Goal: Task Accomplishment & Management: Complete application form

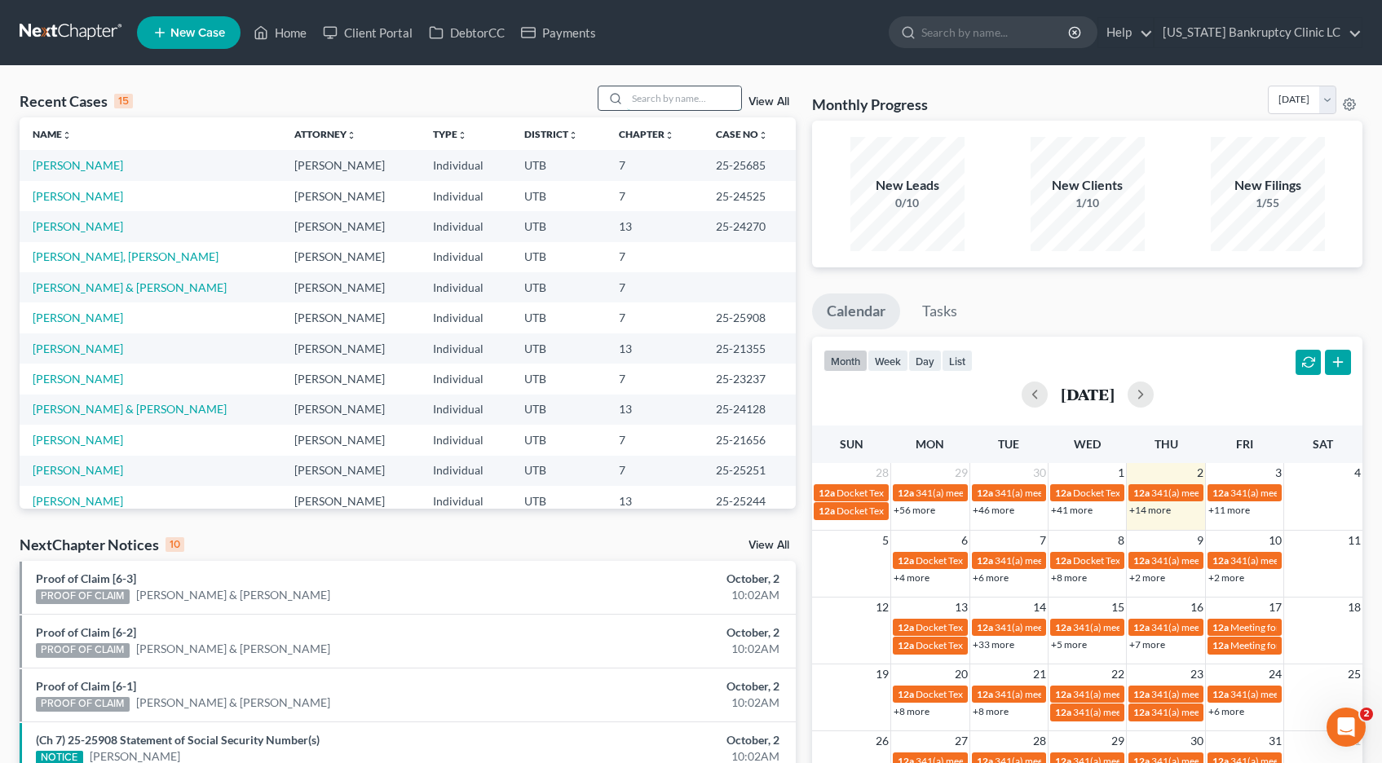
click at [674, 95] on input "search" at bounding box center [684, 98] width 114 height 24
type input "reddish"
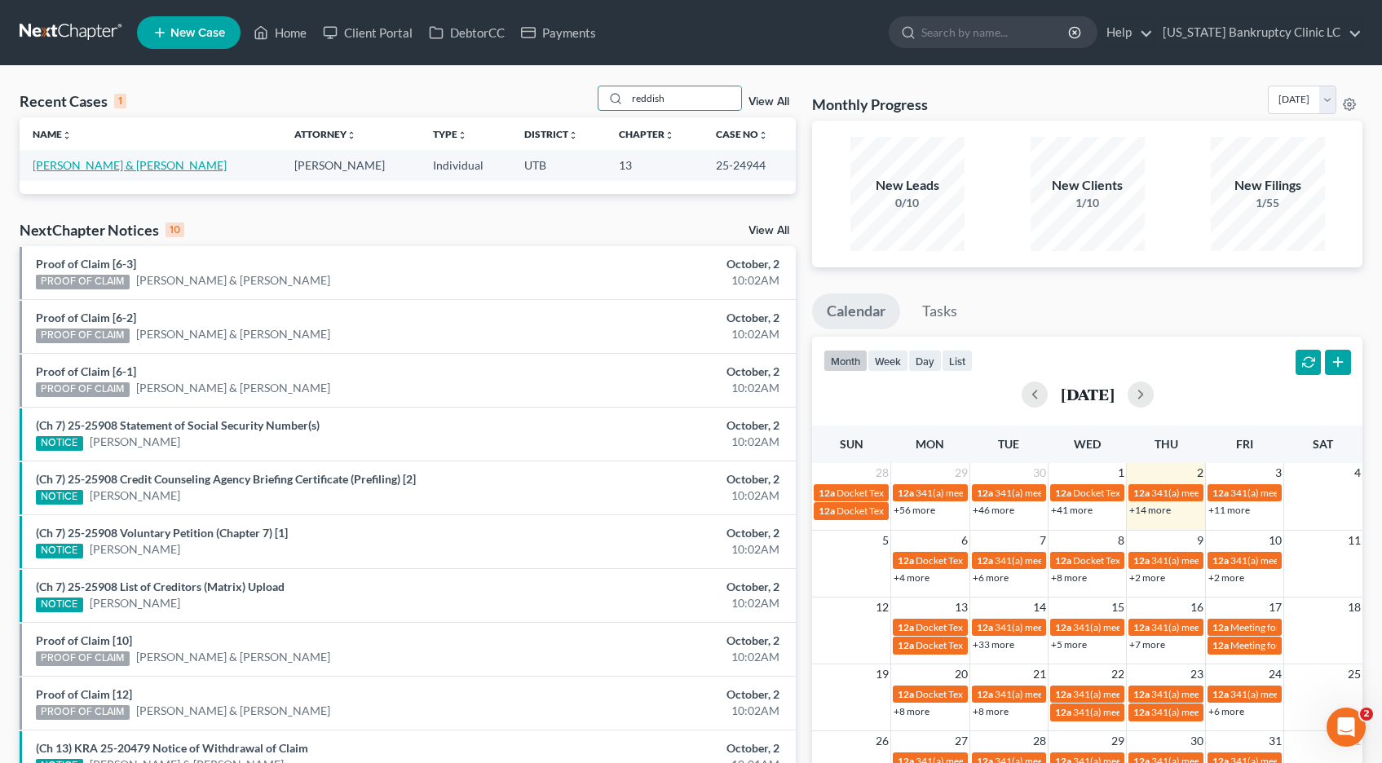
click at [111, 169] on link "[PERSON_NAME] & [PERSON_NAME]" at bounding box center [130, 165] width 194 height 14
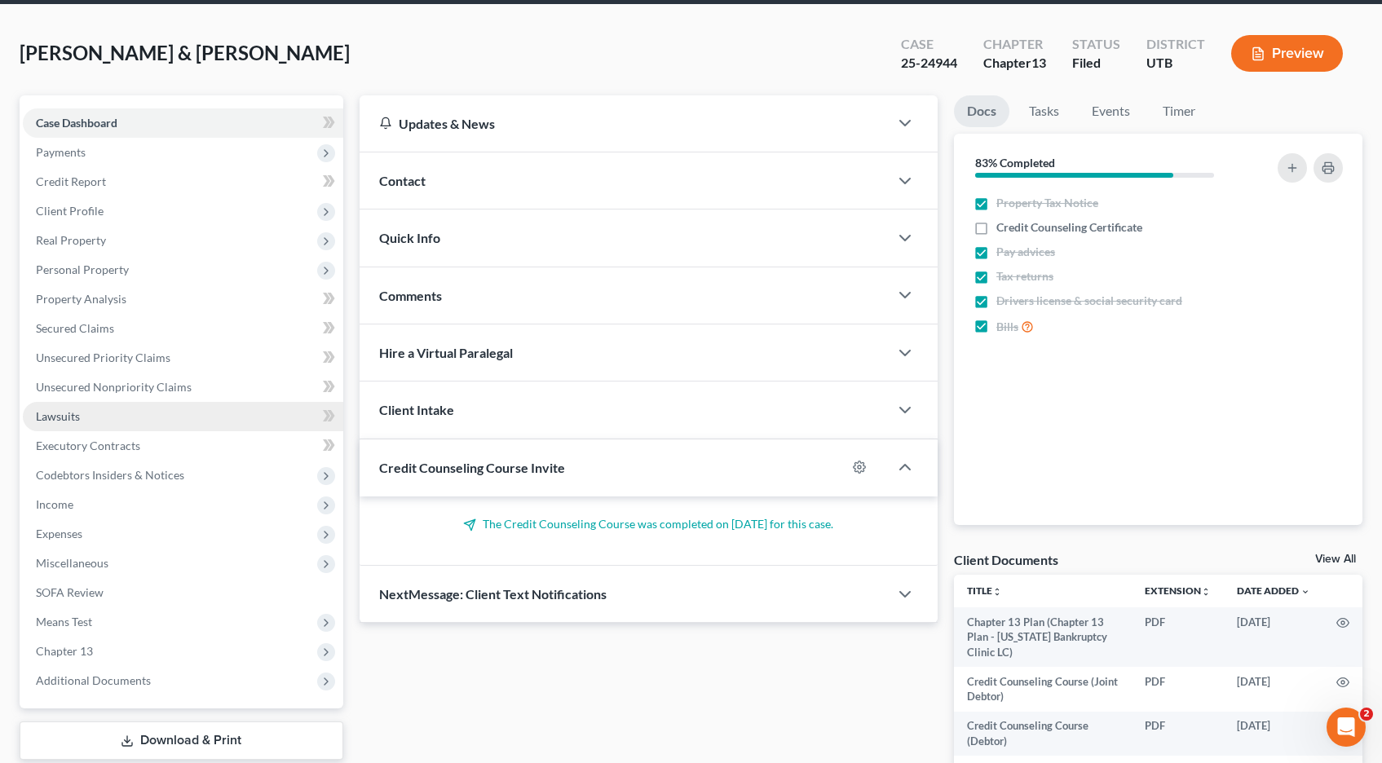
scroll to position [64, 0]
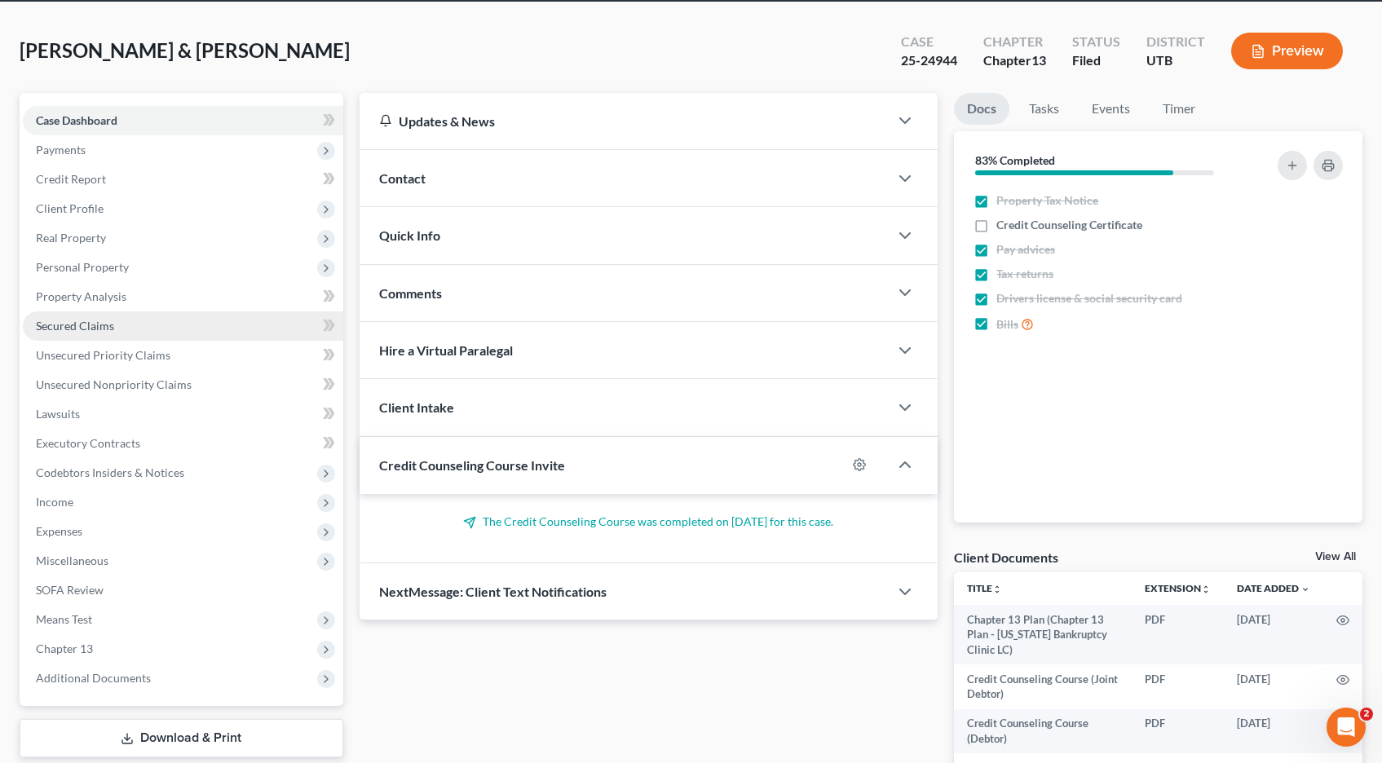
click at [91, 329] on span "Secured Claims" at bounding box center [75, 326] width 78 height 14
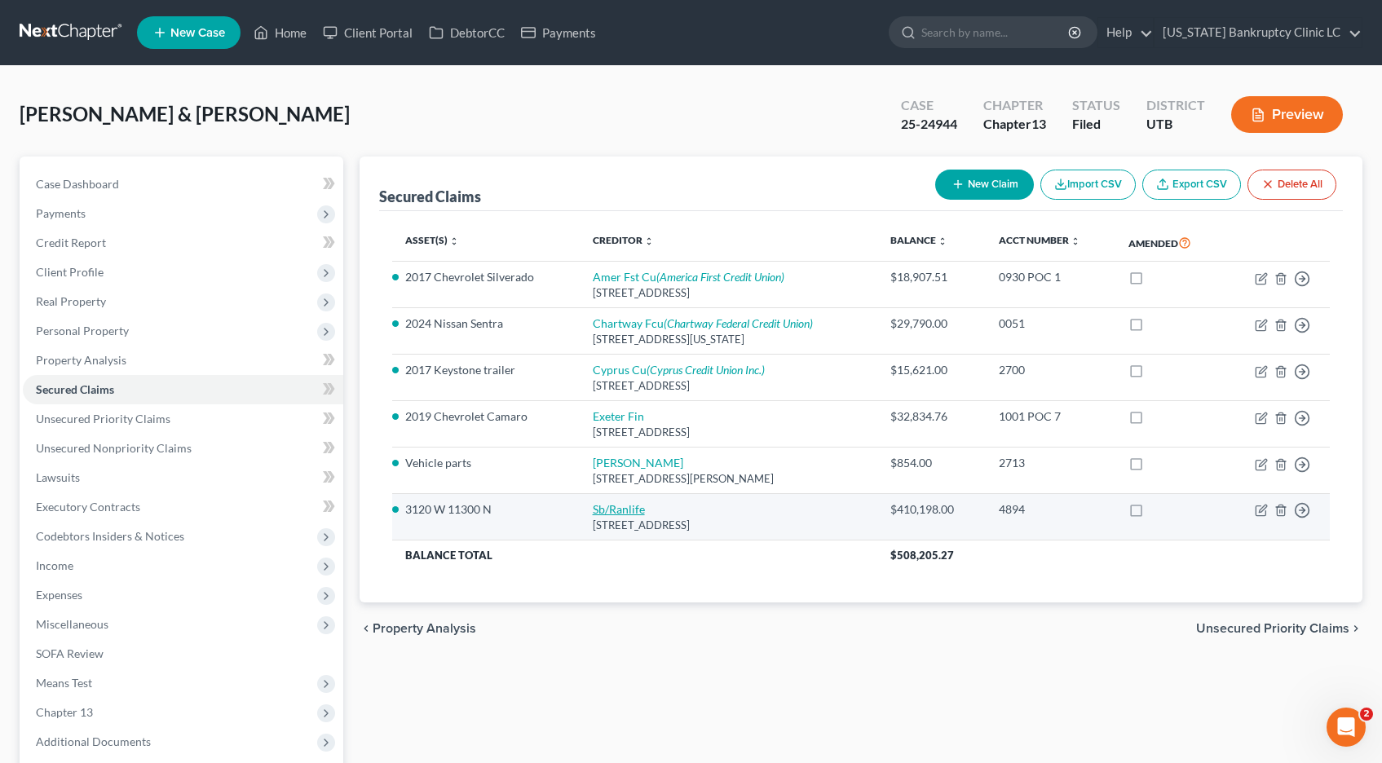
click at [618, 513] on link "Sb/Ranlife" at bounding box center [619, 509] width 52 height 14
select select "46"
select select "2"
select select "0"
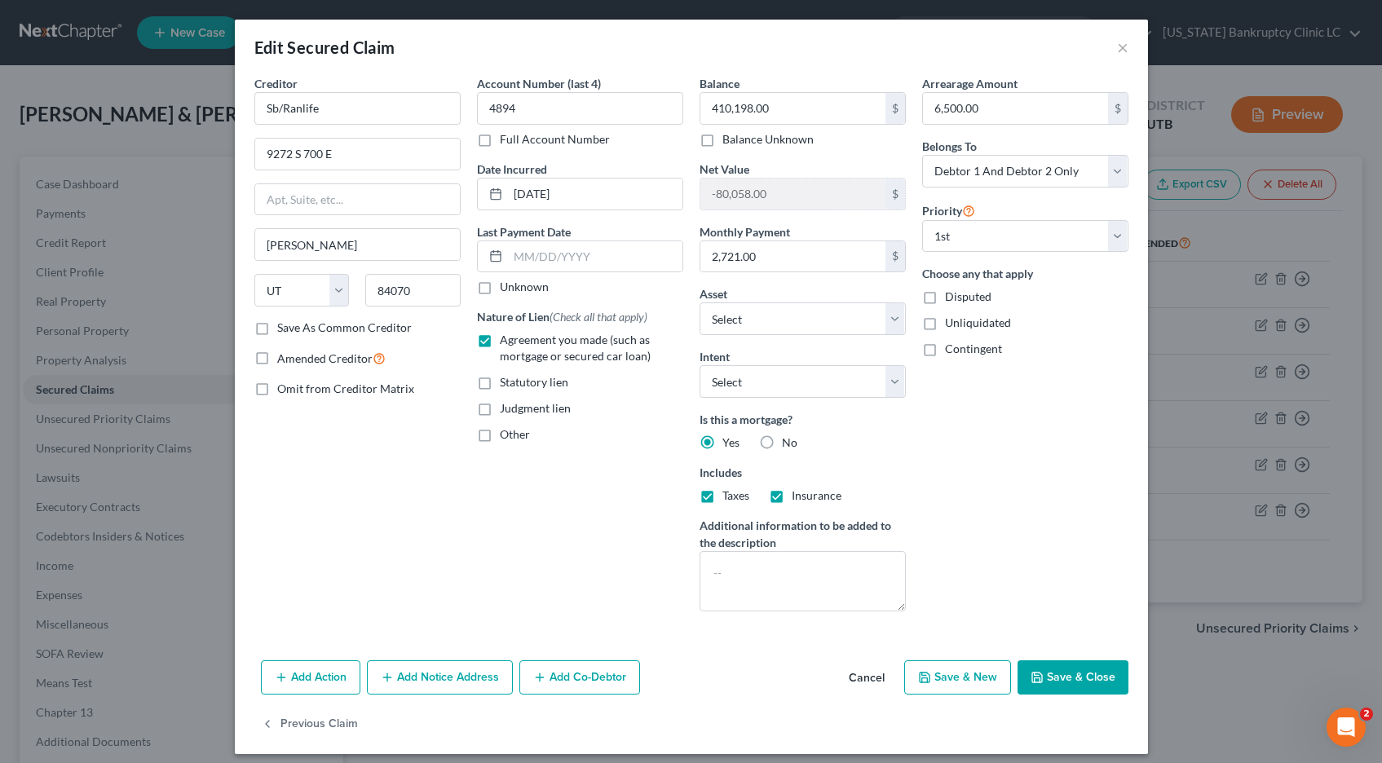
click at [500, 143] on label "Full Account Number" at bounding box center [555, 139] width 110 height 16
click at [506, 142] on input "Full Account Number" at bounding box center [511, 136] width 11 height 11
click at [531, 108] on input "4894" at bounding box center [580, 108] width 206 height 33
type input "4894 POC 11"
type input "411,826.52"
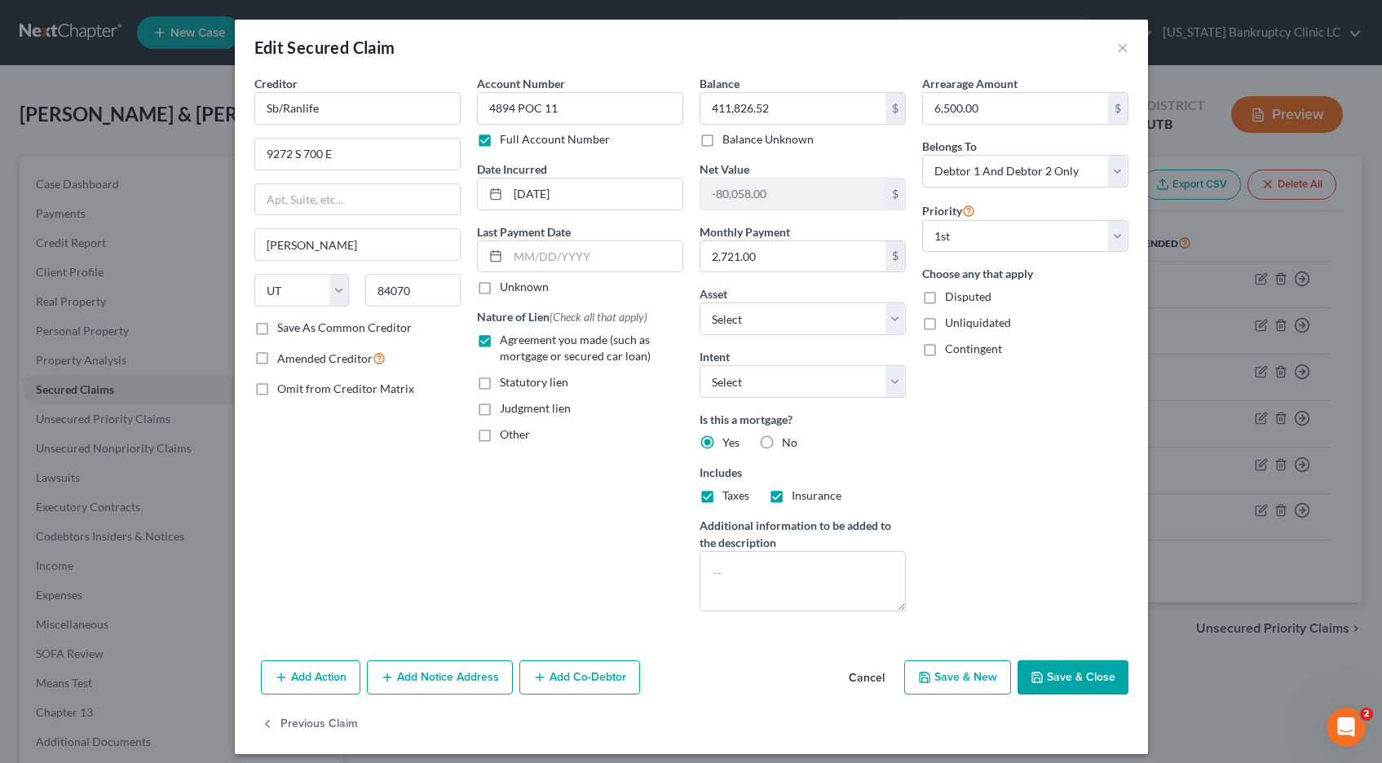
click at [1056, 678] on button "Save & Close" at bounding box center [1073, 677] width 111 height 34
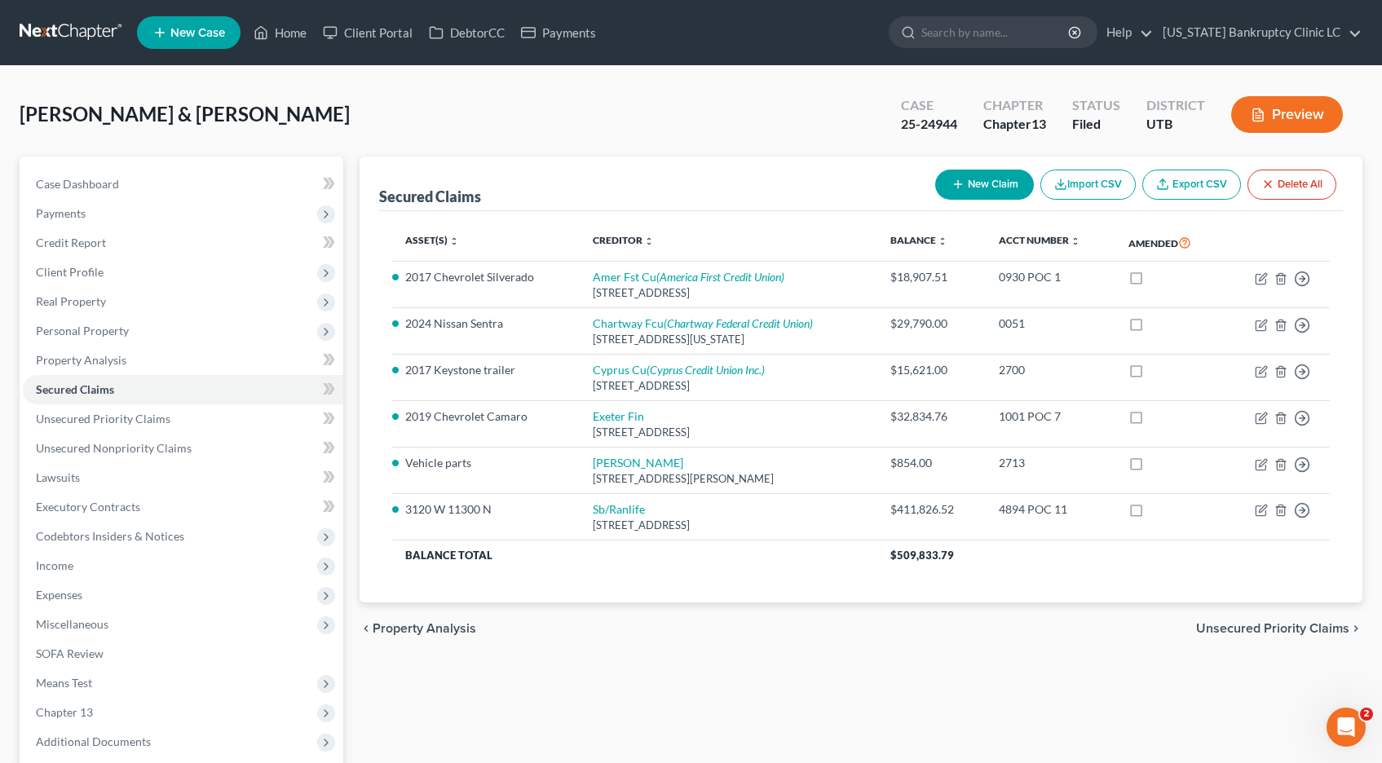
click at [61, 35] on link at bounding box center [72, 32] width 104 height 29
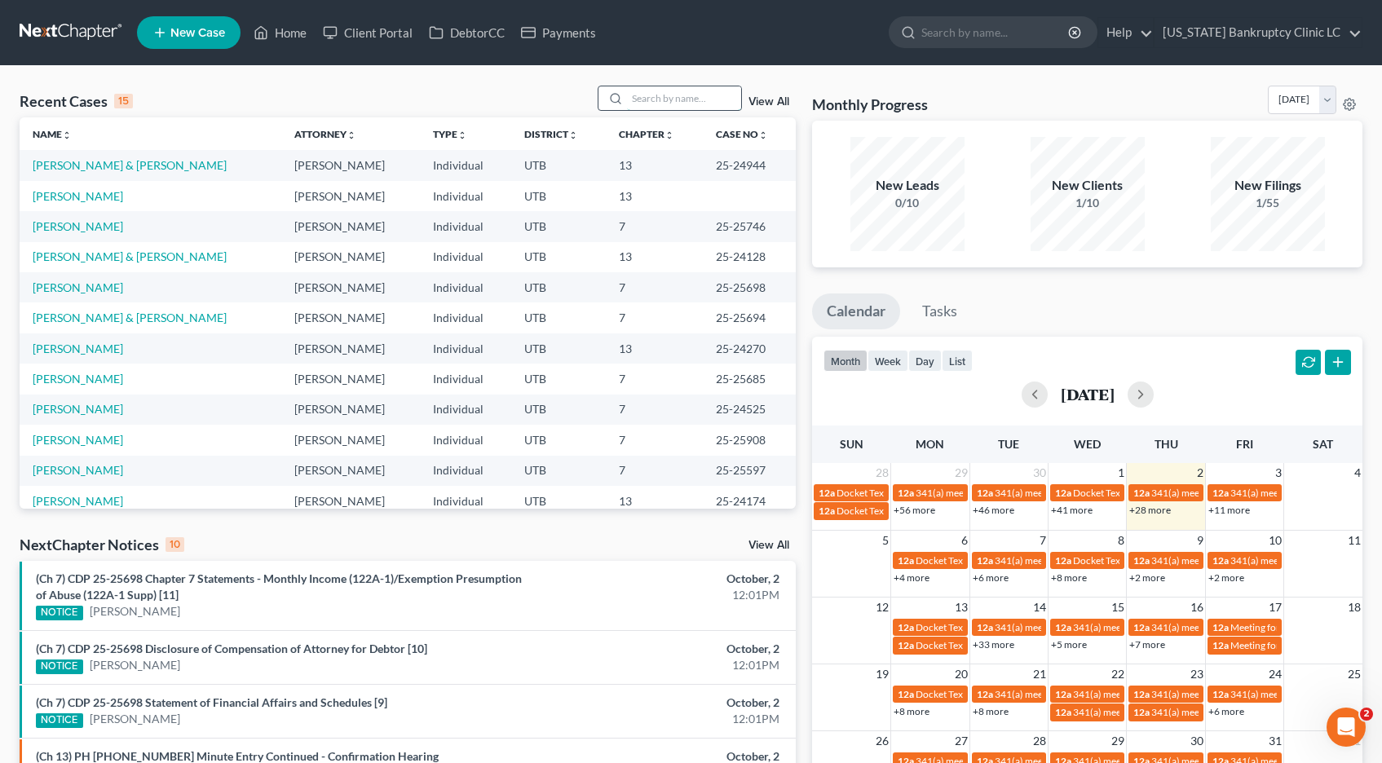
click at [649, 104] on input "search" at bounding box center [684, 98] width 114 height 24
type input "flint"
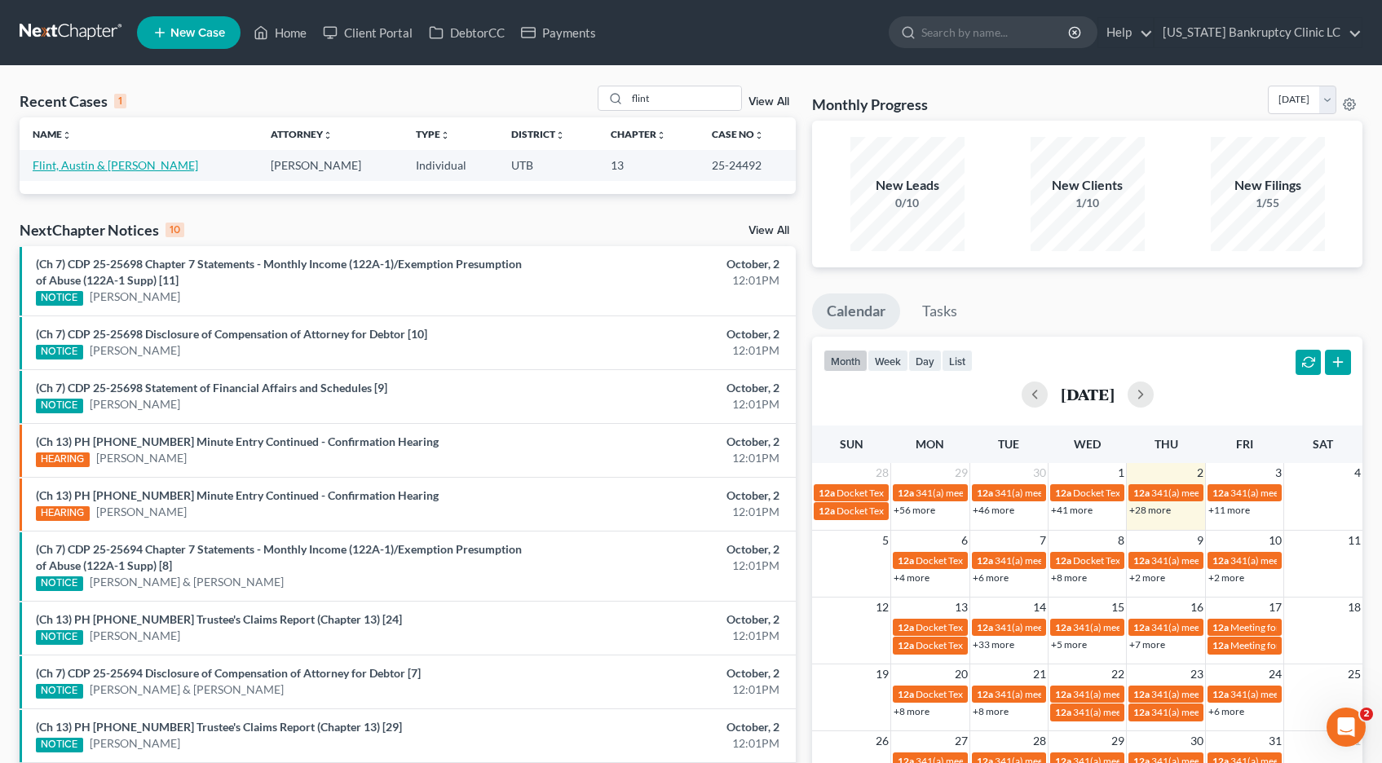
click at [91, 166] on link "Flint, Austin & [PERSON_NAME]" at bounding box center [116, 165] width 166 height 14
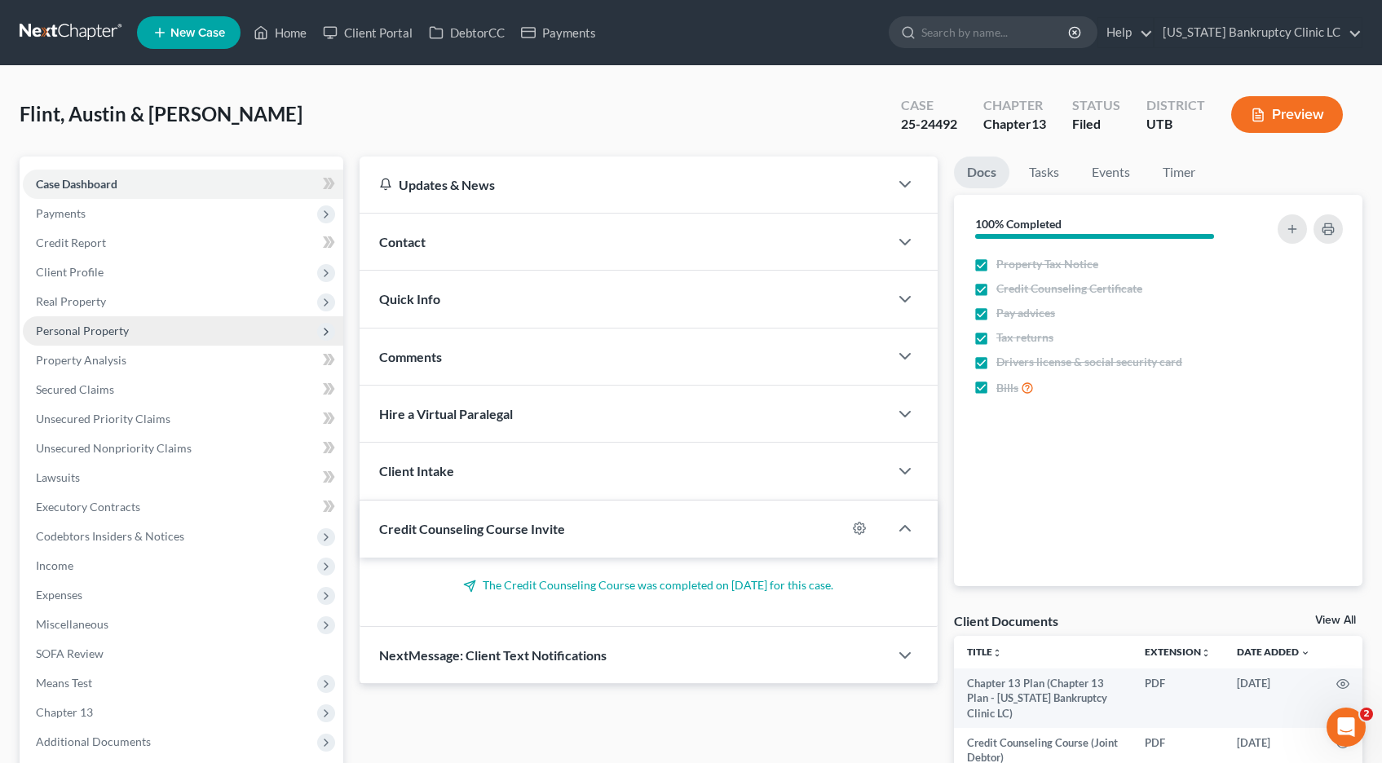
click at [80, 334] on span "Personal Property" at bounding box center [82, 331] width 93 height 14
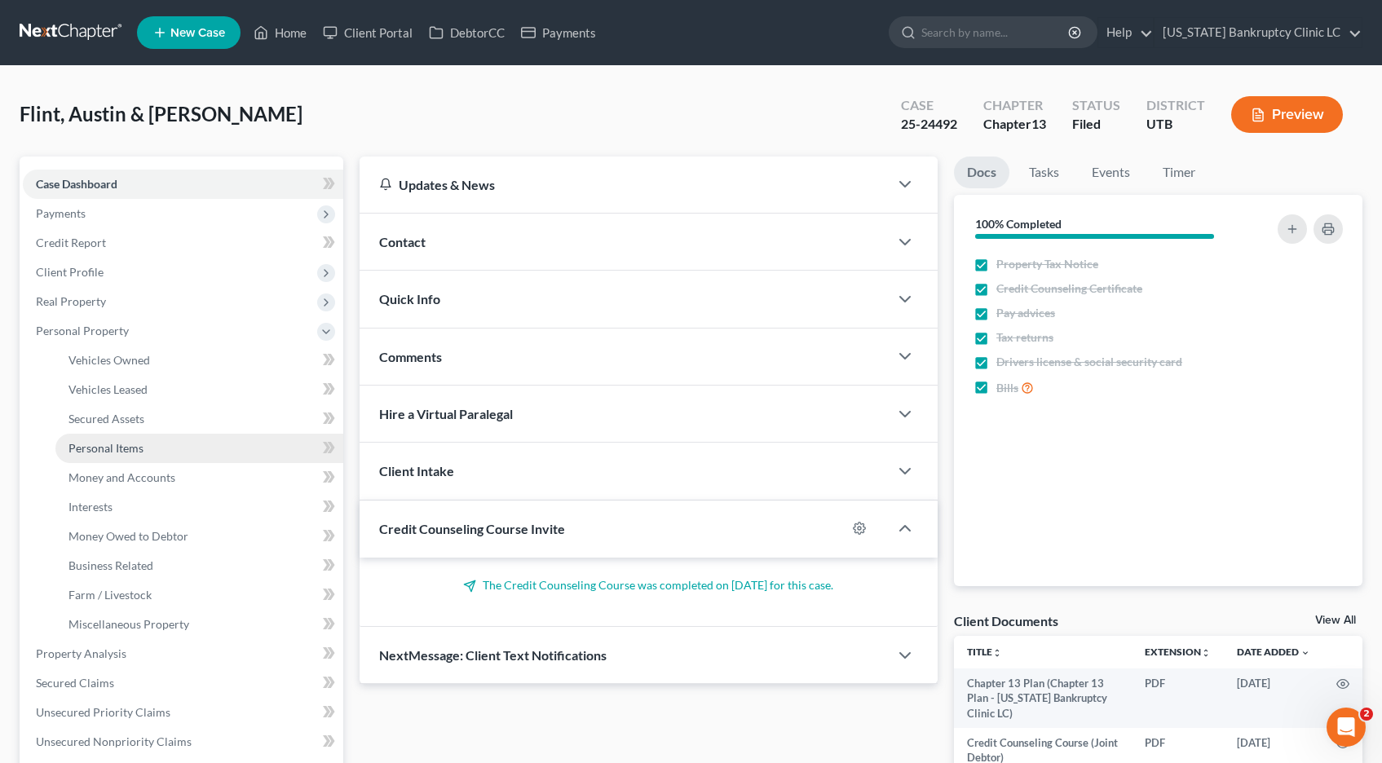
click at [95, 447] on span "Personal Items" at bounding box center [105, 448] width 75 height 14
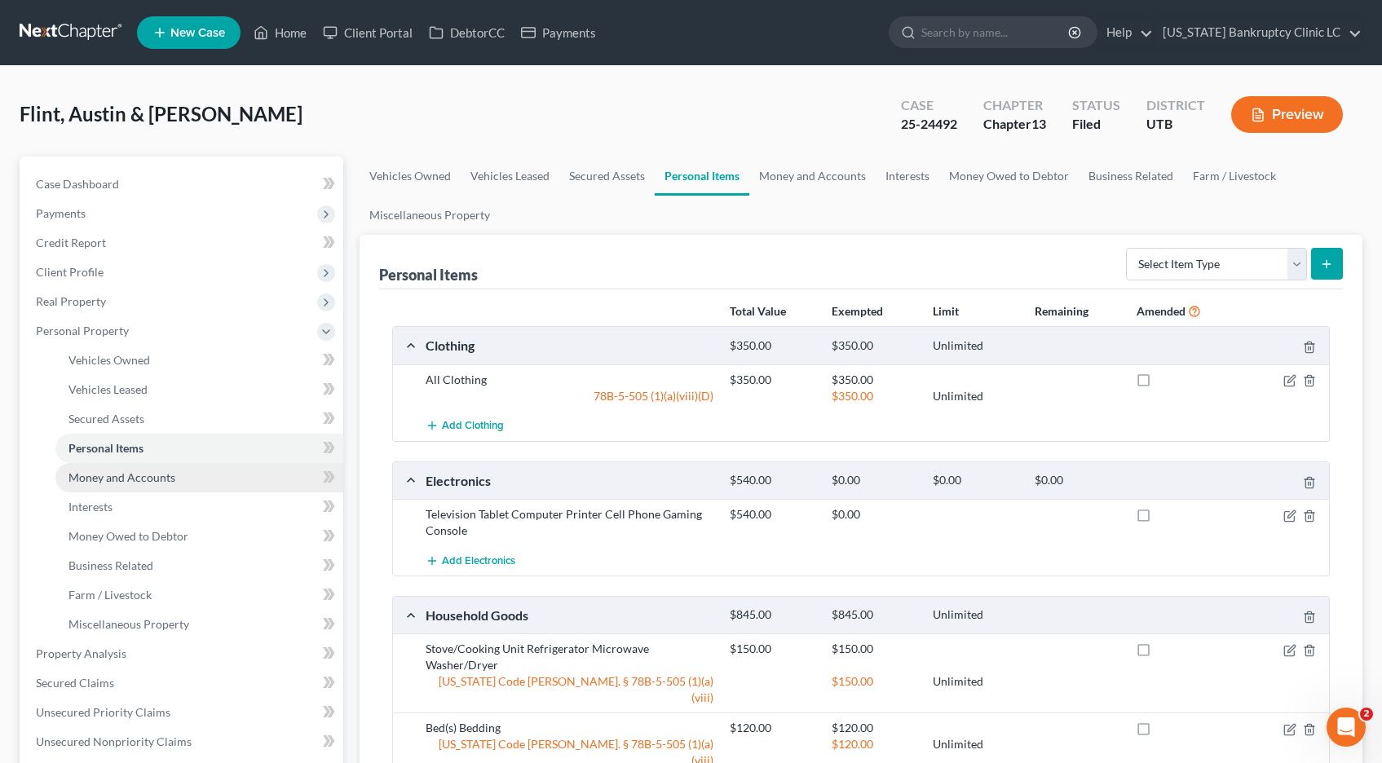
click at [91, 478] on span "Money and Accounts" at bounding box center [121, 478] width 107 height 14
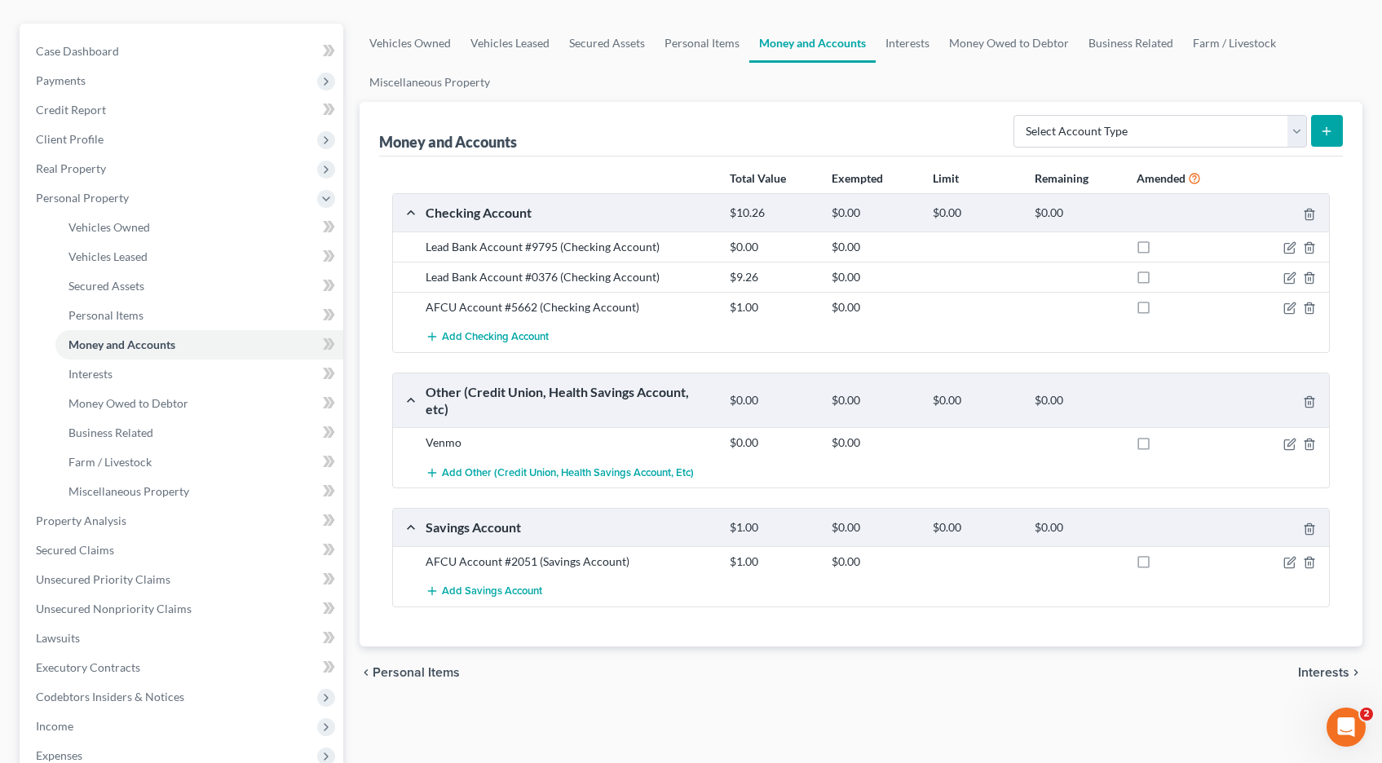
scroll to position [138, 0]
